Goal: Task Accomplishment & Management: Manage account settings

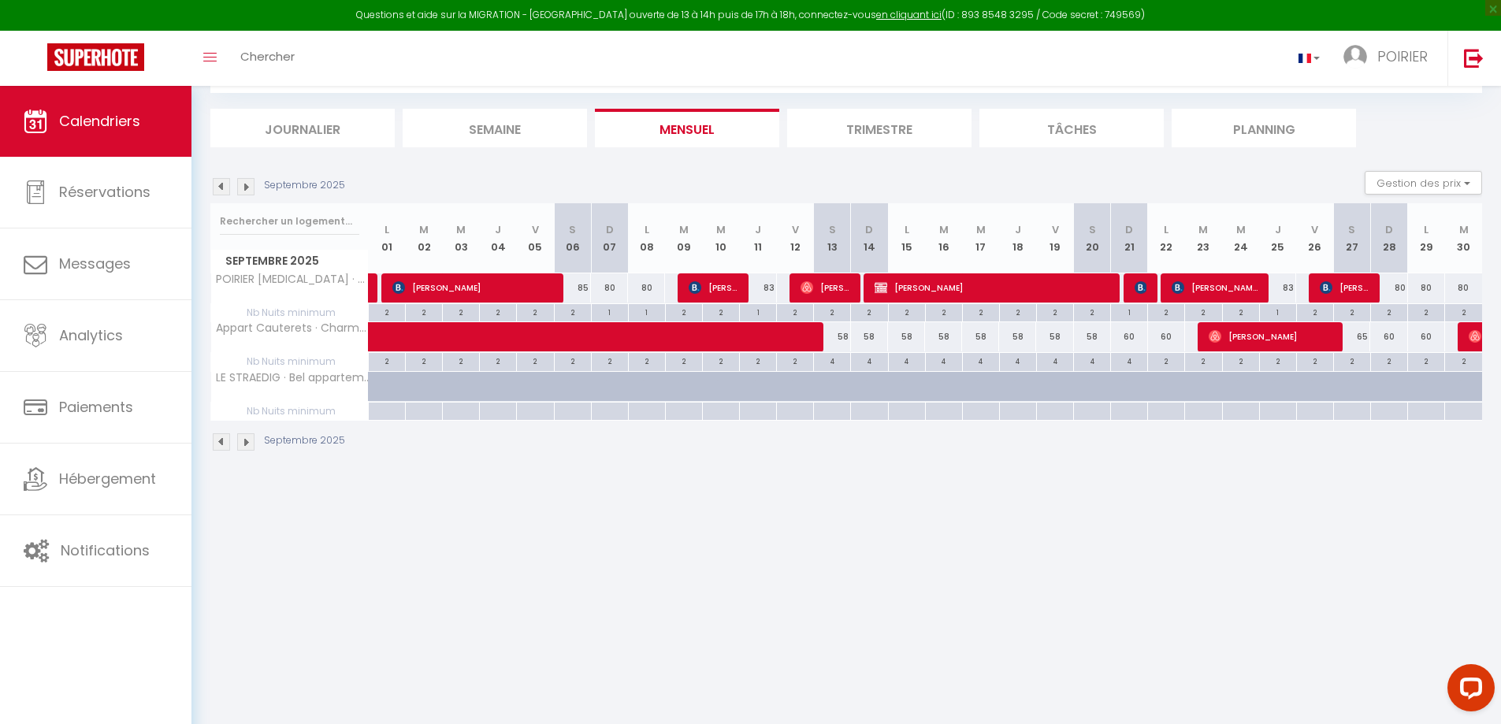
scroll to position [86, 0]
click at [857, 338] on div "58" at bounding box center [869, 336] width 37 height 29
type input "58"
type input "Dim 14 Septembre 2025"
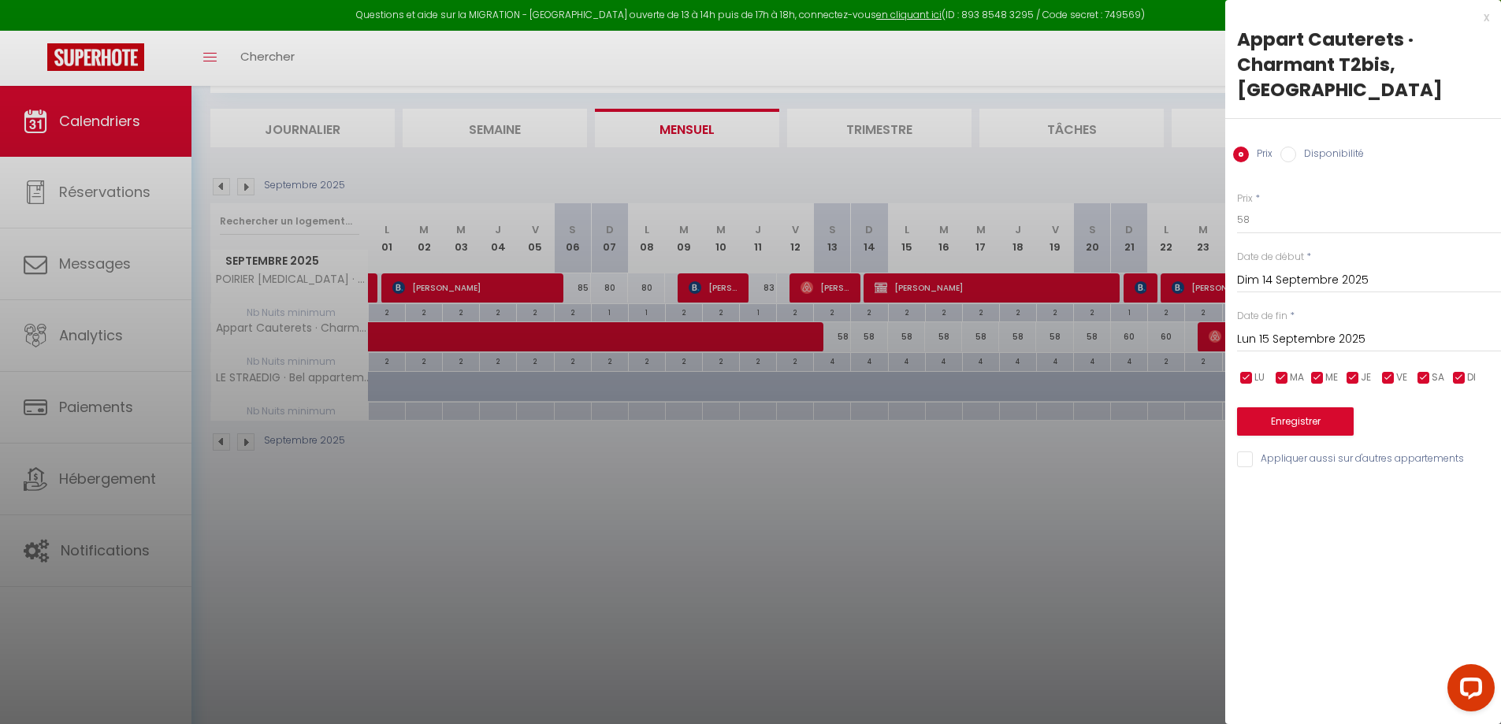
click at [1416, 349] on input "Lun 15 Septembre 2025" at bounding box center [1369, 339] width 264 height 20
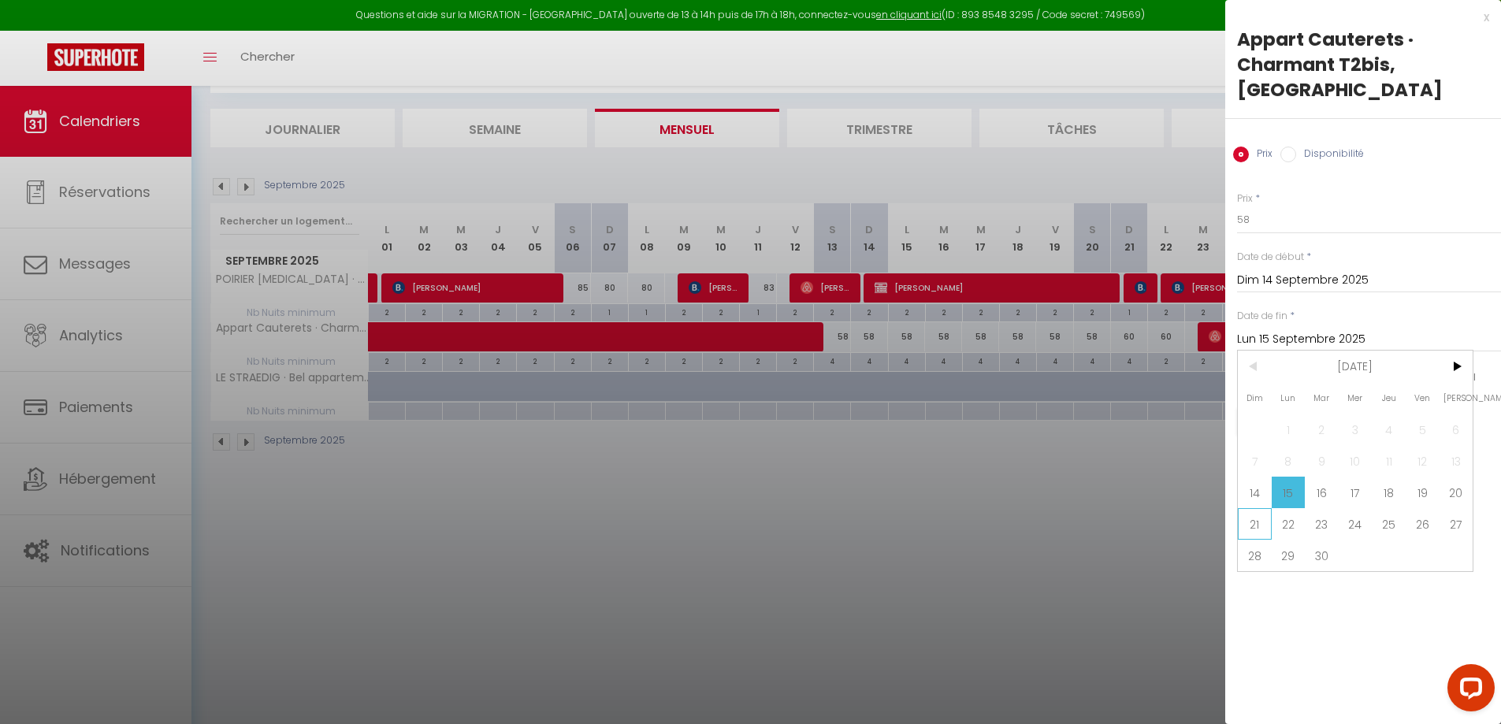
click at [1250, 527] on span "21" at bounding box center [1255, 524] width 34 height 32
type input "Dim 21 Septembre 2025"
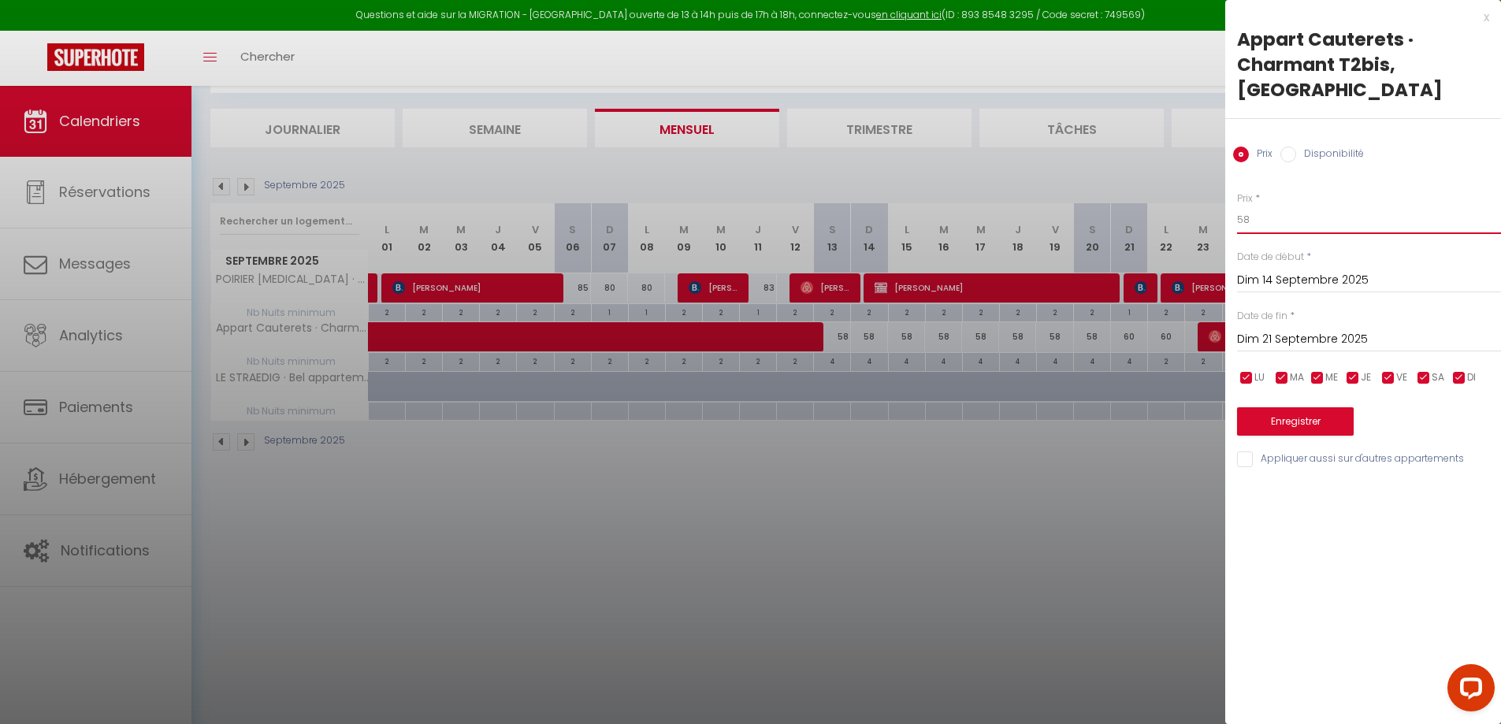
drag, startPoint x: 1272, startPoint y: 215, endPoint x: 1082, endPoint y: 205, distance: 190.1
click at [1083, 205] on body "Questions et aide sur la MIGRATION - [GEOGRAPHIC_DATA] ouverte de 13 à 14h puis…" at bounding box center [750, 362] width 1501 height 724
type input "54"
click at [1281, 418] on button "Enregistrer" at bounding box center [1295, 421] width 117 height 28
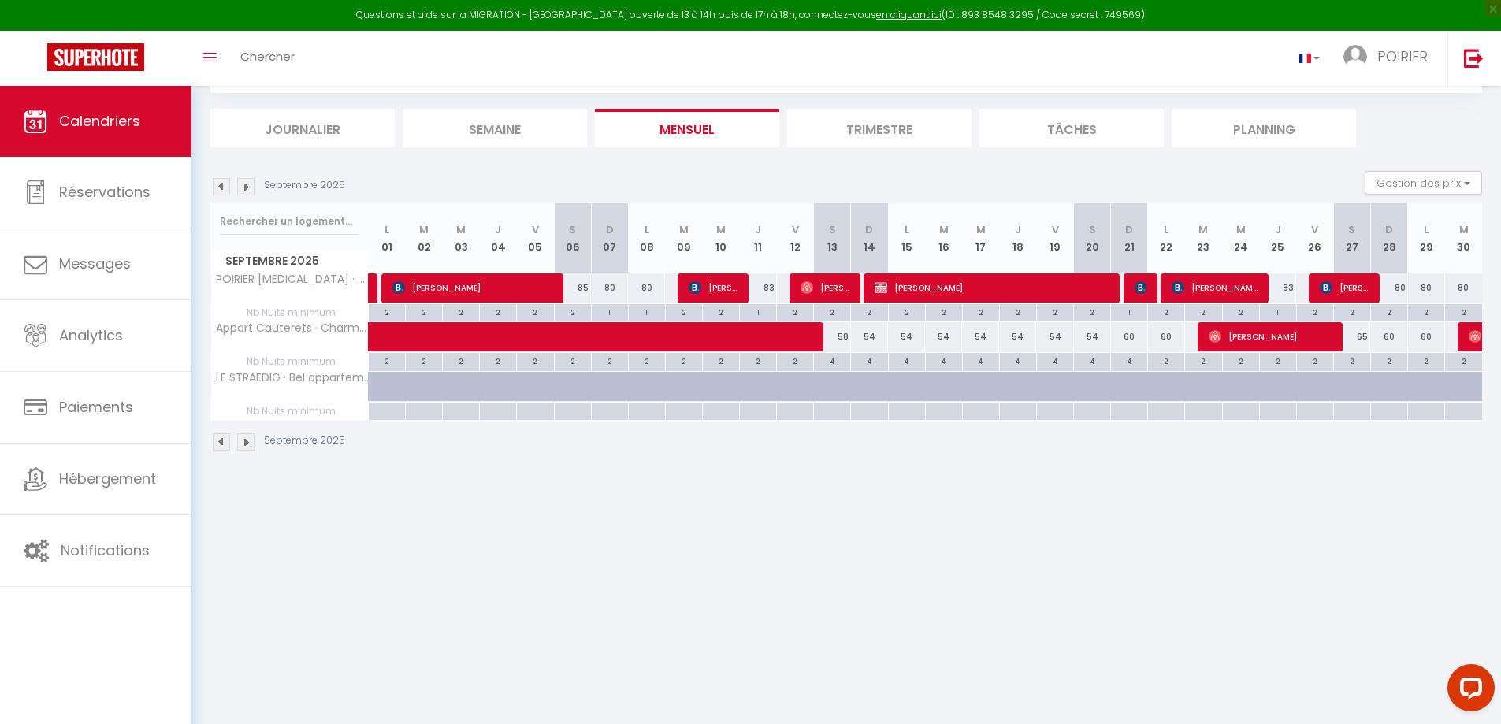
click at [834, 335] on div "58" at bounding box center [832, 336] width 37 height 29
type input "58"
type input "[DATE]"
type input "Dim 14 Septembre 2025"
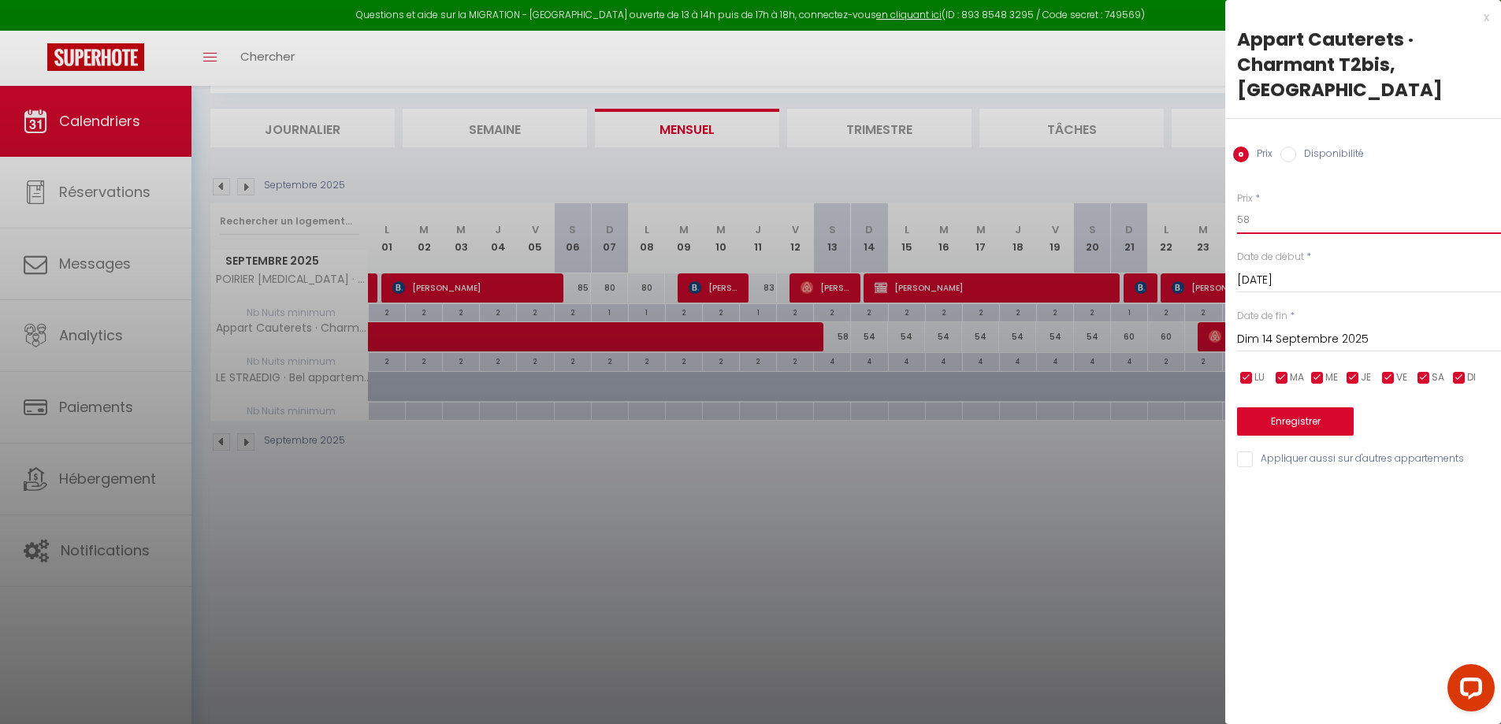
drag, startPoint x: 1318, startPoint y: 221, endPoint x: 1083, endPoint y: 223, distance: 234.8
click at [1084, 223] on body "Questions et aide sur la MIGRATION - [GEOGRAPHIC_DATA] ouverte de 13 à 14h puis…" at bounding box center [750, 362] width 1501 height 724
type input "54"
click at [1298, 420] on button "Enregistrer" at bounding box center [1295, 421] width 117 height 28
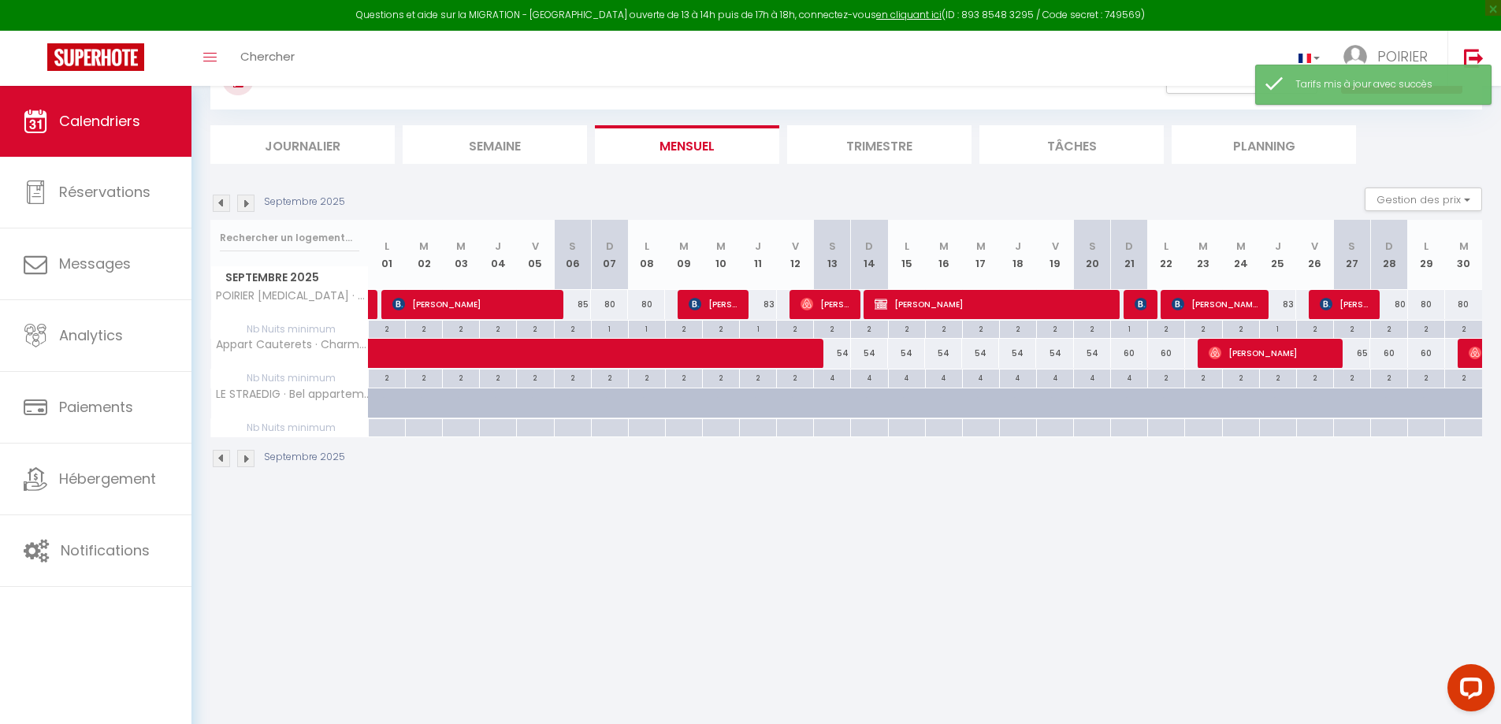
scroll to position [0, 0]
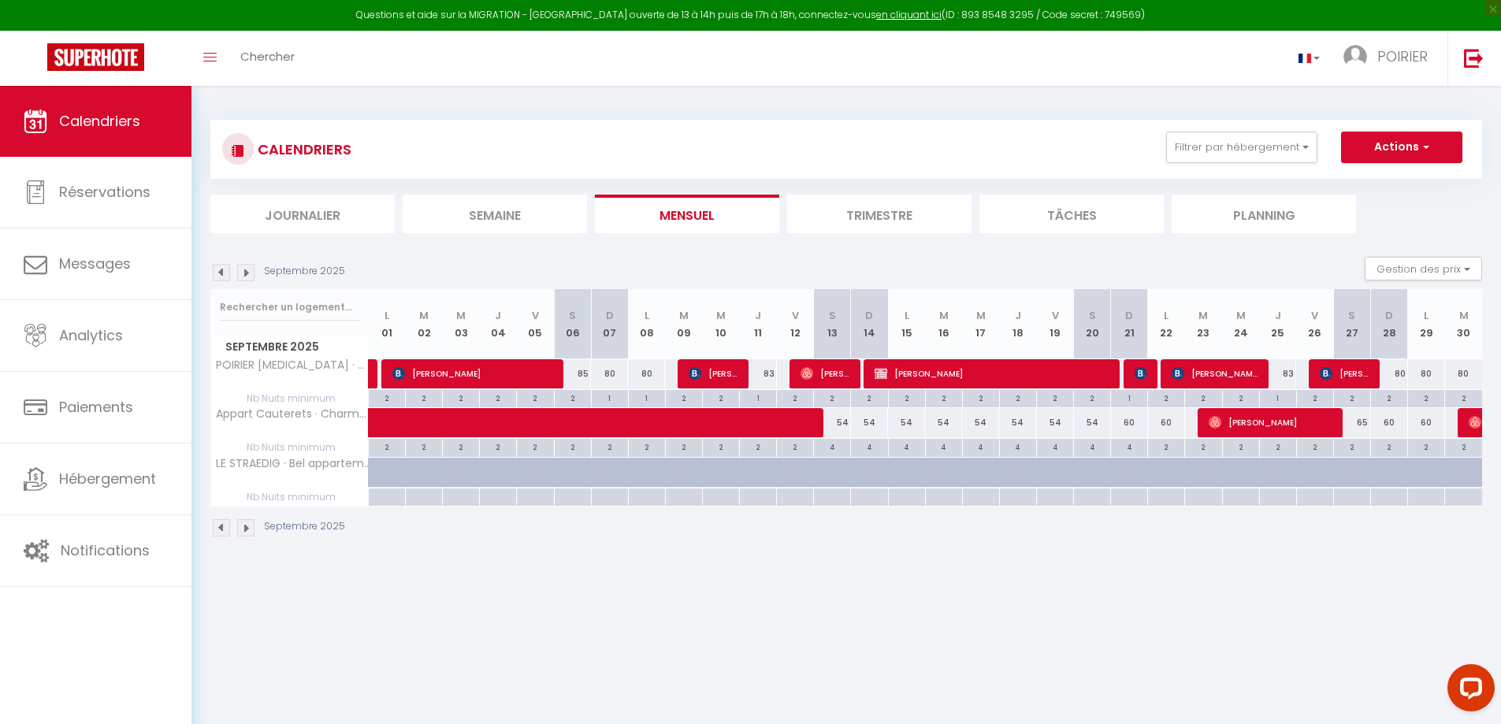
click at [215, 275] on img at bounding box center [221, 272] width 17 height 17
